Goal: Find specific page/section: Find specific page/section

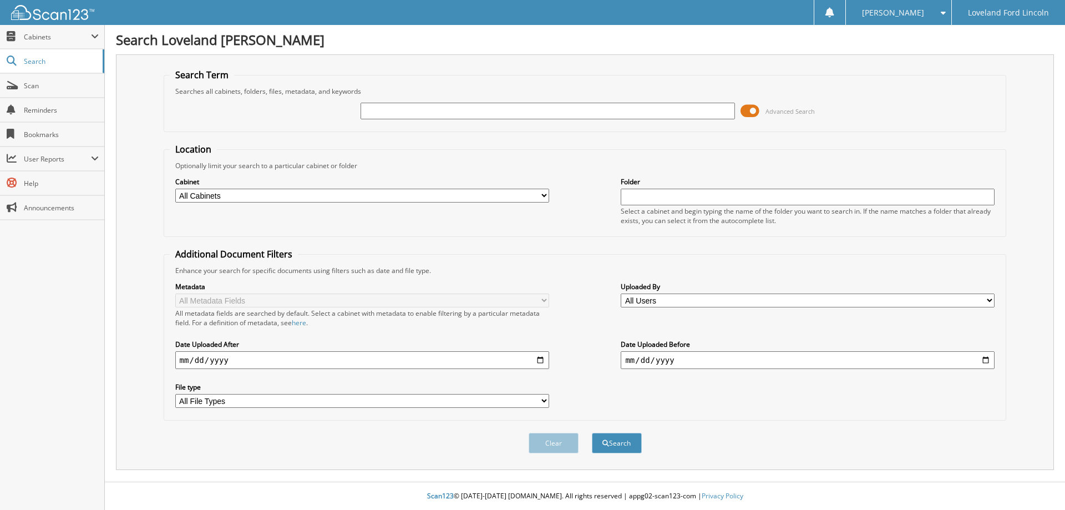
click at [518, 114] on input "text" at bounding box center [547, 111] width 374 height 17
type input "332649"
click at [592, 433] on button "Search" at bounding box center [617, 443] width 50 height 21
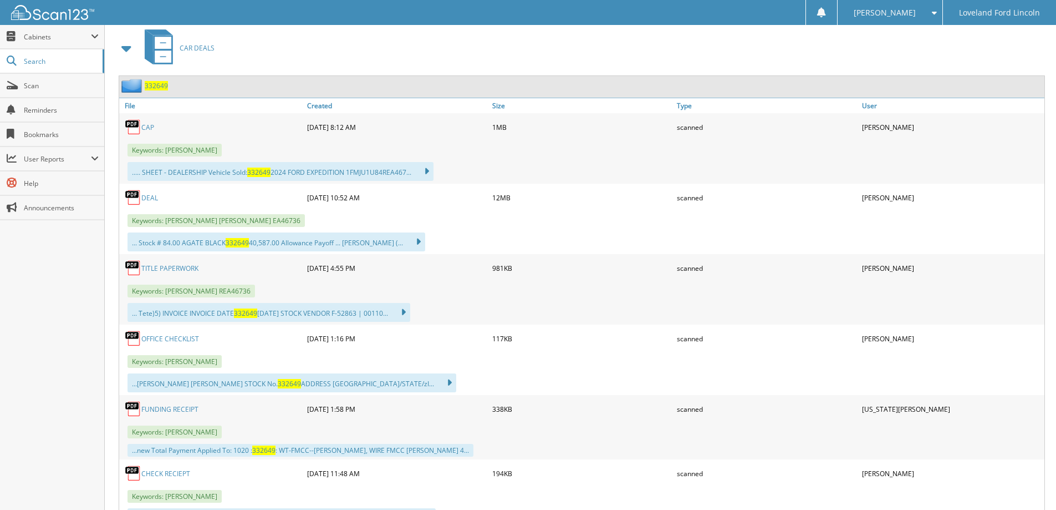
scroll to position [555, 0]
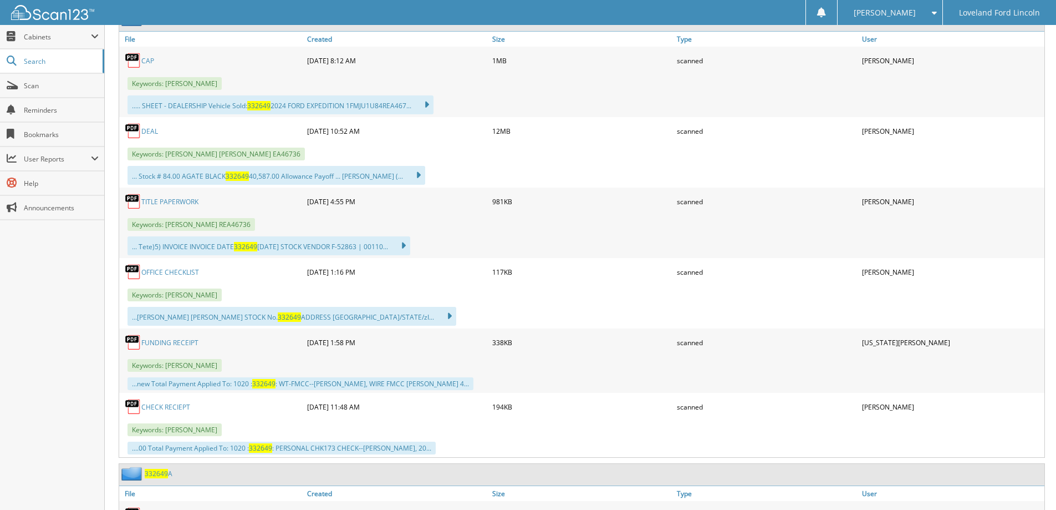
click at [154, 133] on link "DEAL" at bounding box center [149, 130] width 17 height 9
